Goal: Information Seeking & Learning: Learn about a topic

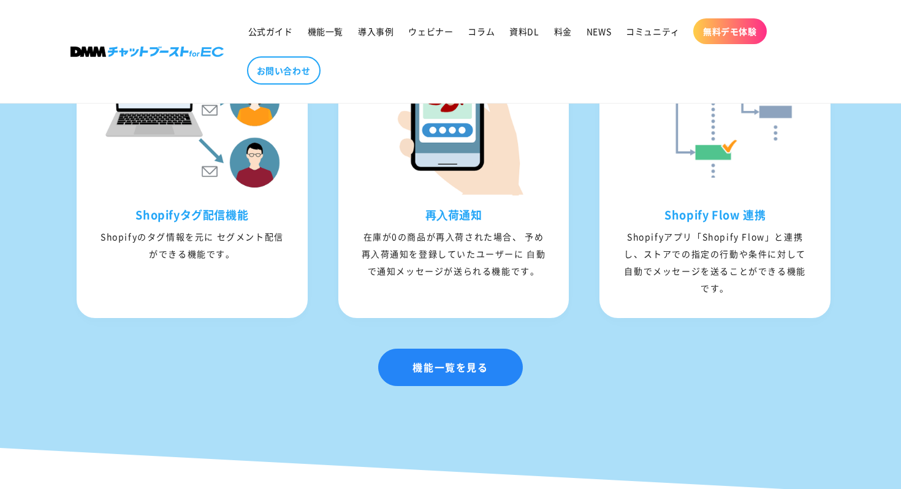
scroll to position [1795, 0]
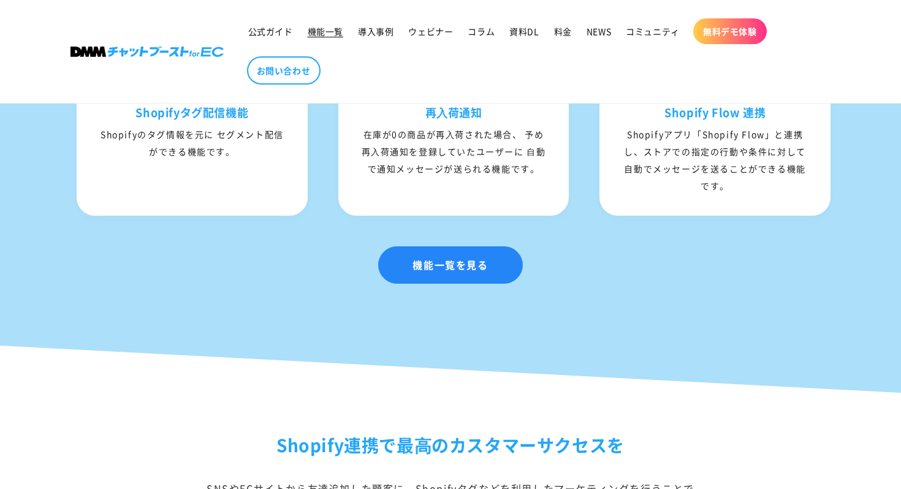
click at [325, 32] on span "機能一覧" at bounding box center [326, 31] width 36 height 11
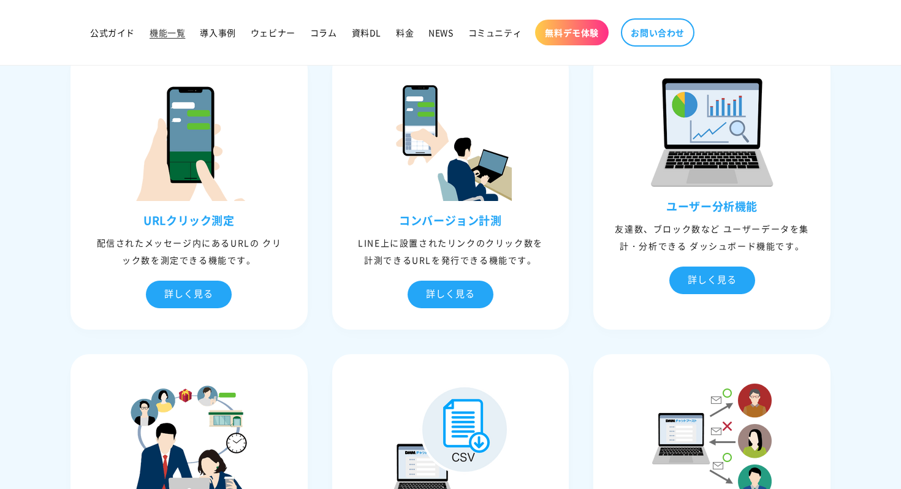
scroll to position [3030, 0]
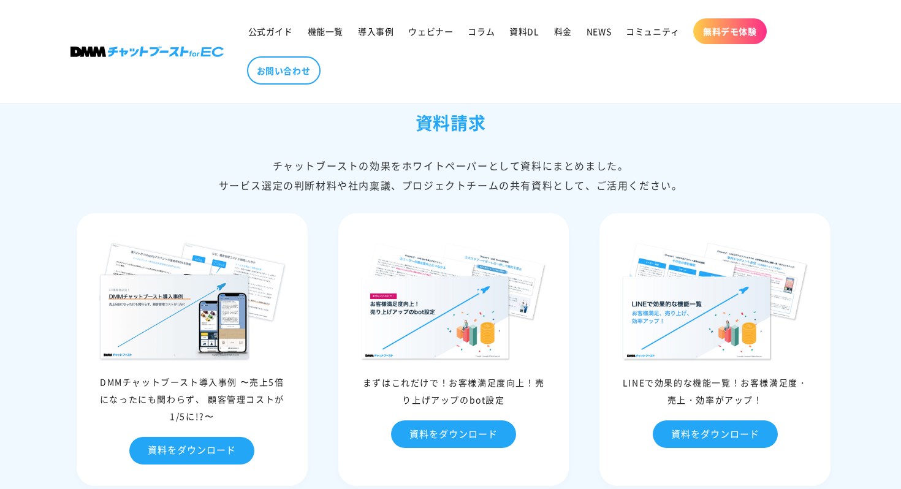
scroll to position [5450, 0]
